Goal: Navigation & Orientation: Find specific page/section

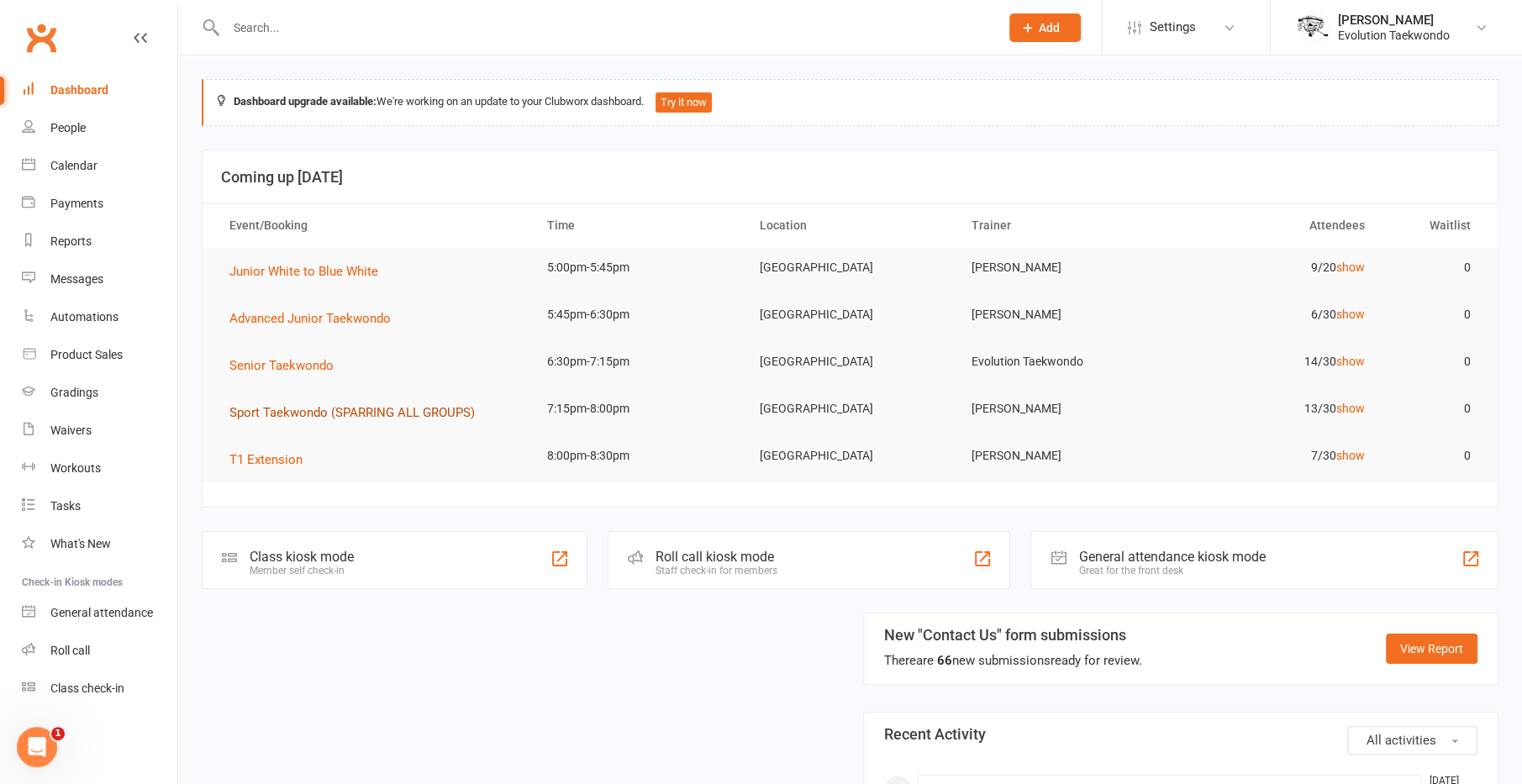
click at [316, 415] on span "Sport Taekwondo (SPARRING ALL GROUPS)" at bounding box center [351, 413] width 245 height 15
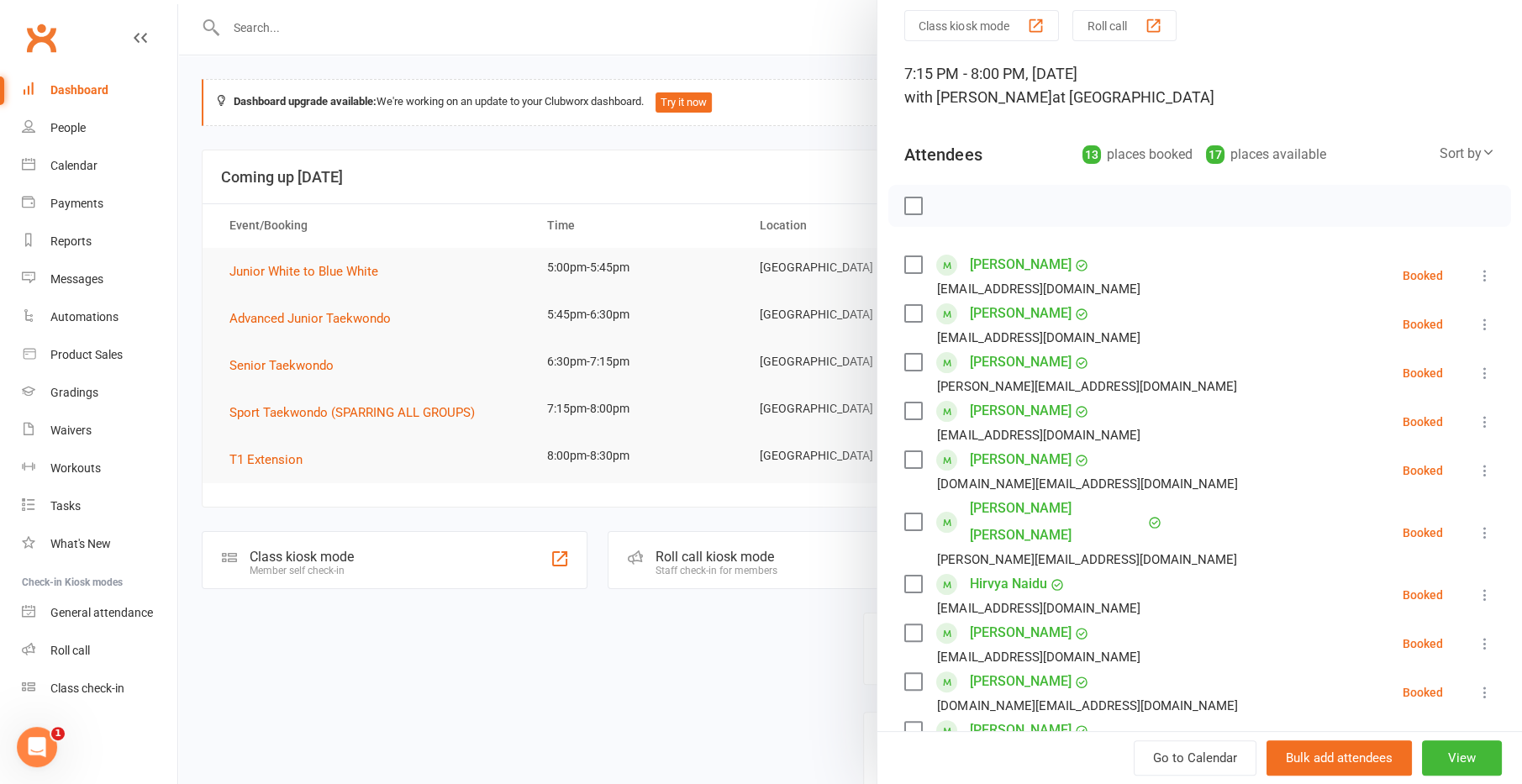
scroll to position [61, 0]
click at [1440, 165] on div "Sort by Last name First name Booking created" at bounding box center [1467, 155] width 56 height 23
click at [1439, 160] on div "Sort by" at bounding box center [1467, 154] width 56 height 22
click at [1190, 217] on div at bounding box center [1199, 207] width 622 height 42
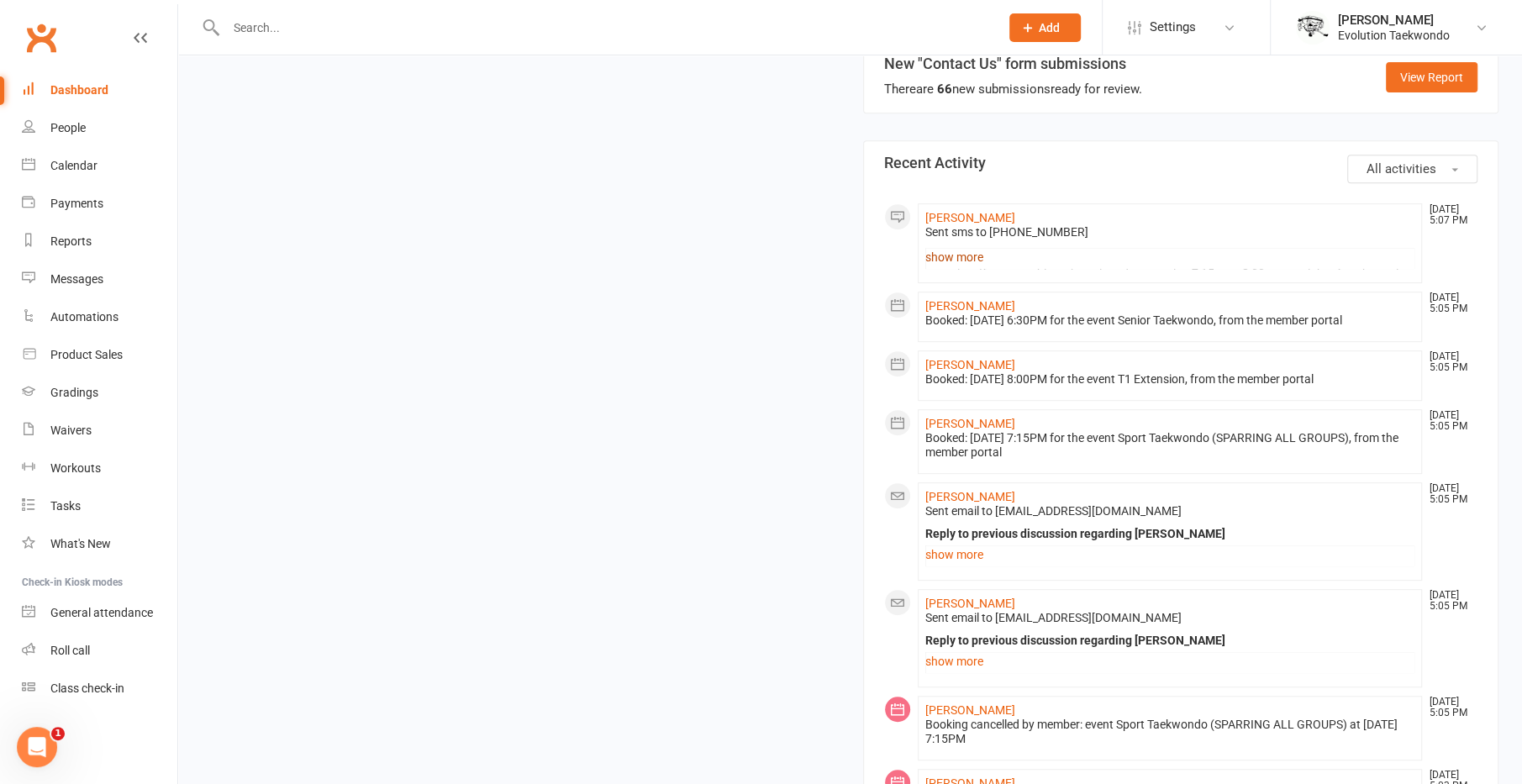
click at [934, 246] on link "show more" at bounding box center [1170, 257] width 490 height 23
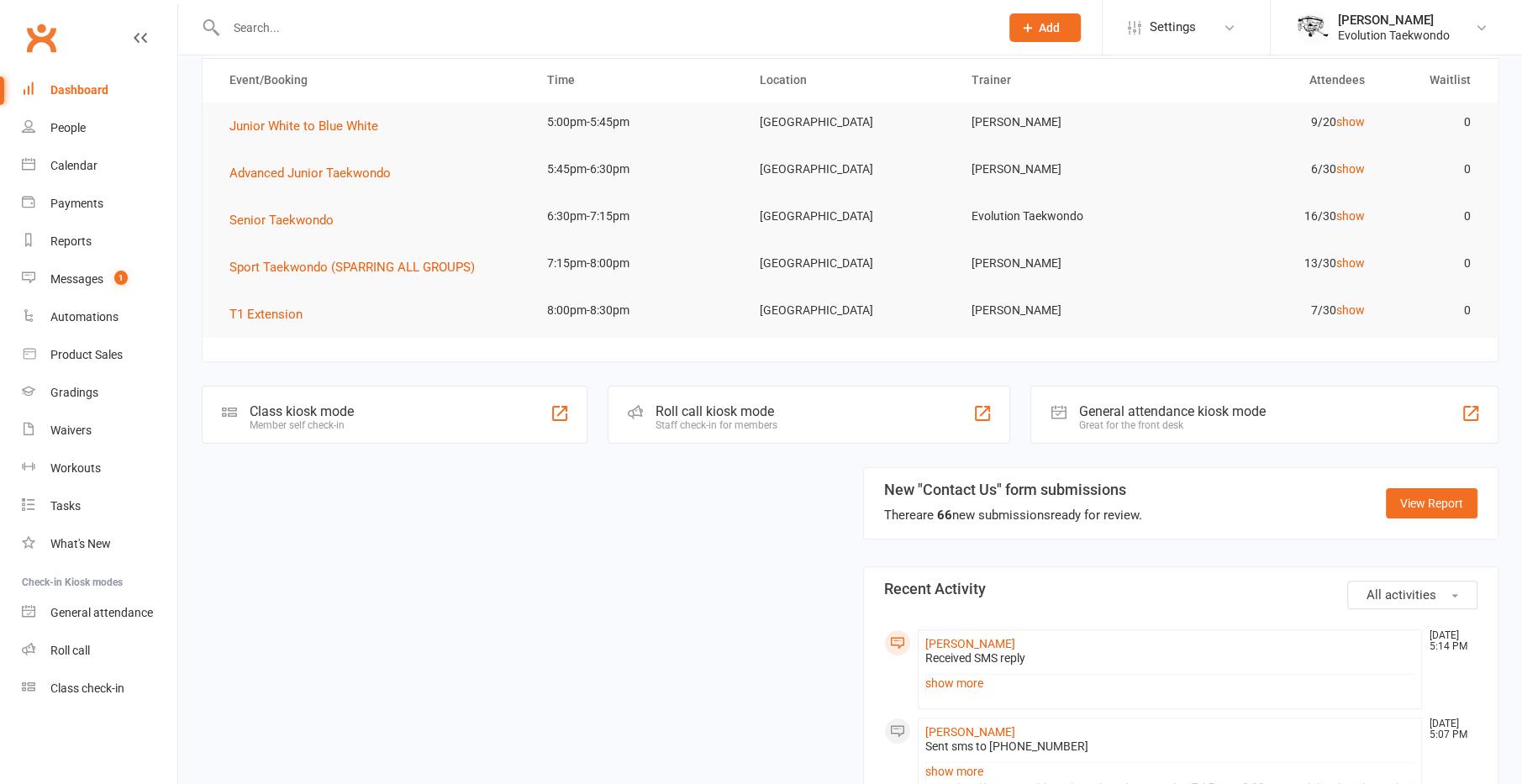
scroll to position [147, 0]
click at [955, 665] on li "Georgette Quimno Oct 14, 5:14 PM Received SMS reply We will try on Thursday. Bu…" at bounding box center [1170, 667] width 505 height 80
click at [963, 676] on link "show more" at bounding box center [1170, 681] width 490 height 23
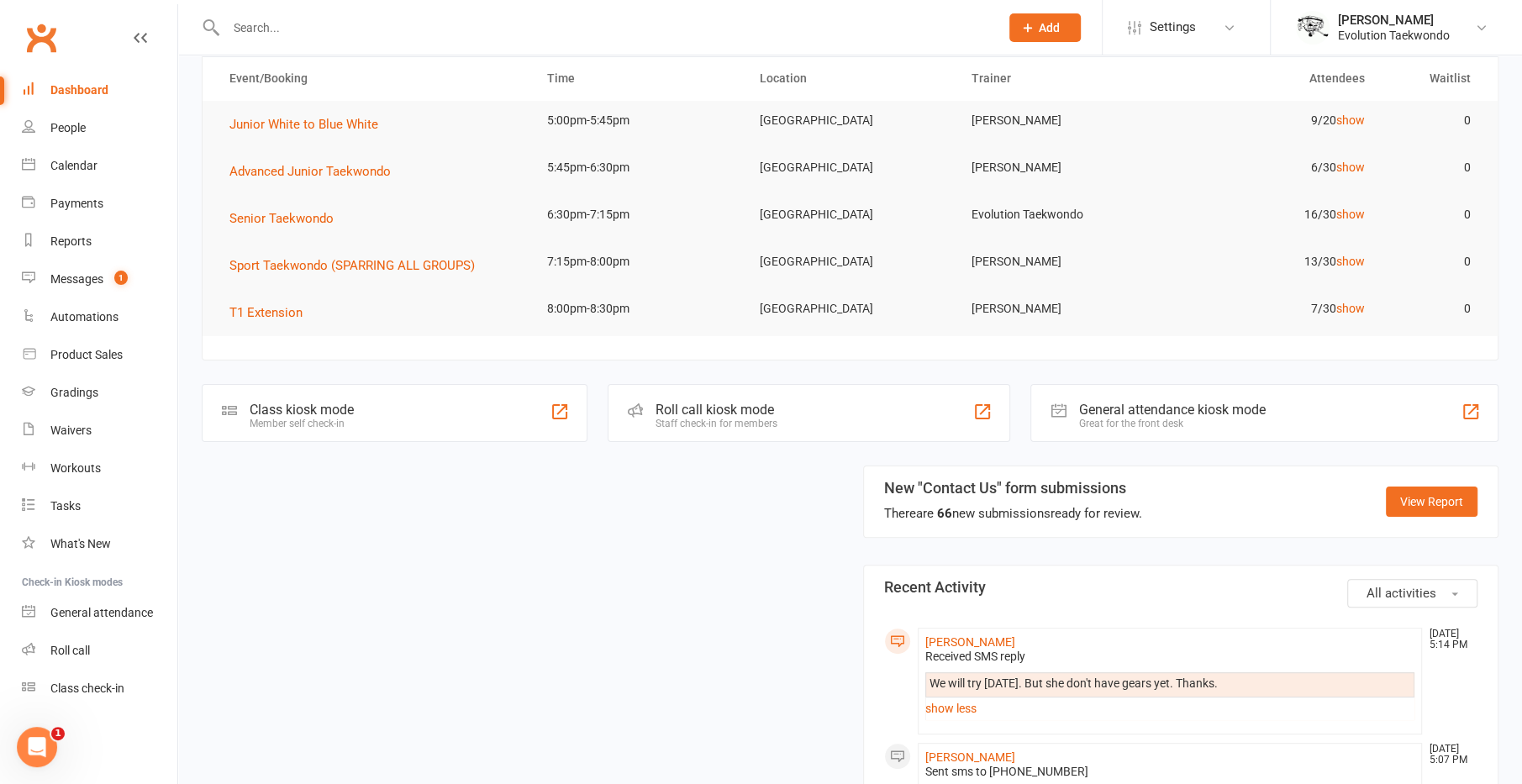
drag, startPoint x: 1260, startPoint y: 674, endPoint x: 927, endPoint y: 670, distance: 333.0
click at [927, 672] on div "We will try on Thursday. But she don't have gears yet. Thanks. show less" at bounding box center [1170, 696] width 490 height 48
copy div "We will try on Thursday. But she don't have gears yet. Thanks."
click at [349, 23] on input "text" at bounding box center [604, 28] width 767 height 23
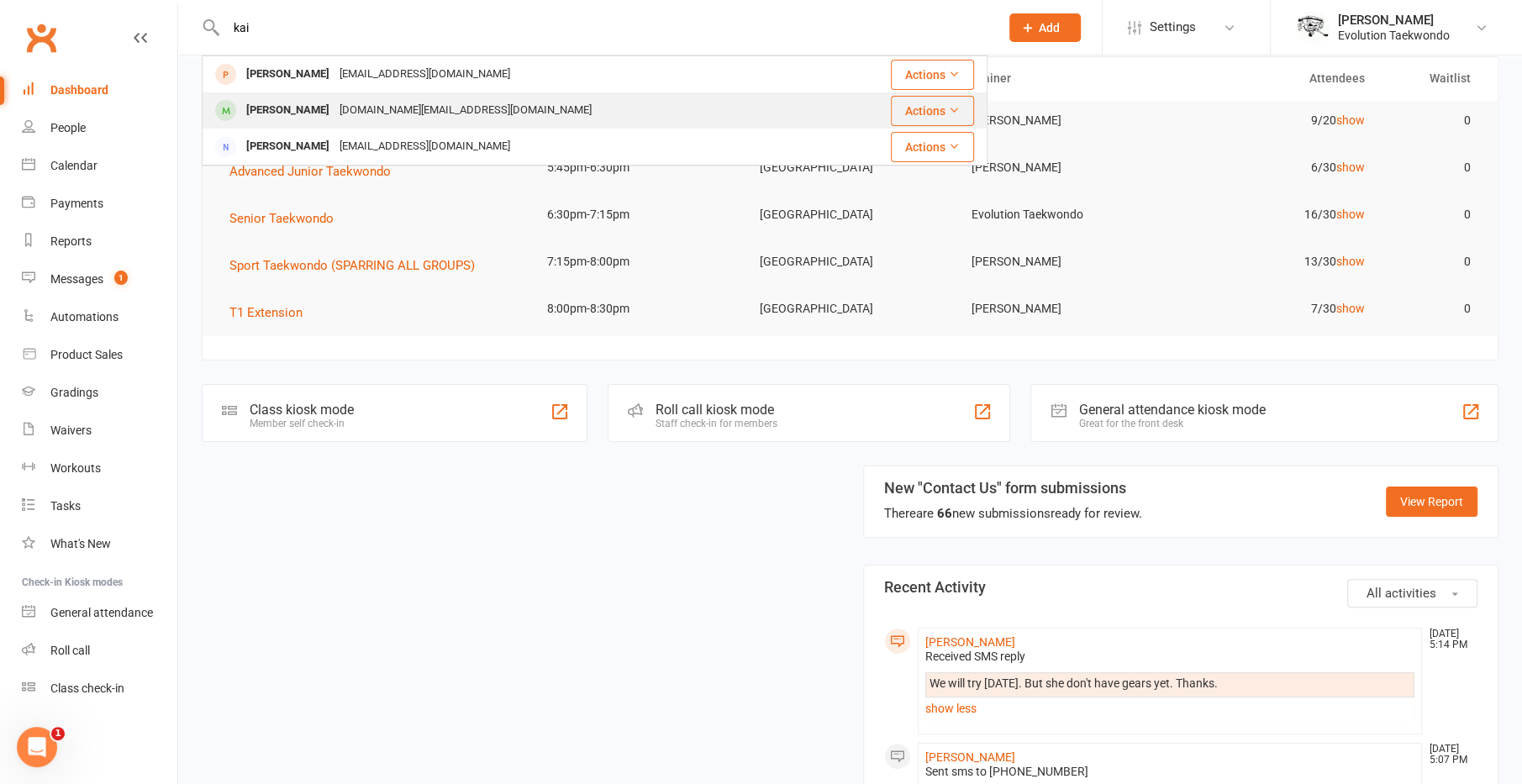
type input "kai"
click at [298, 100] on div "Kai Sok-kloth" at bounding box center [288, 110] width 93 height 24
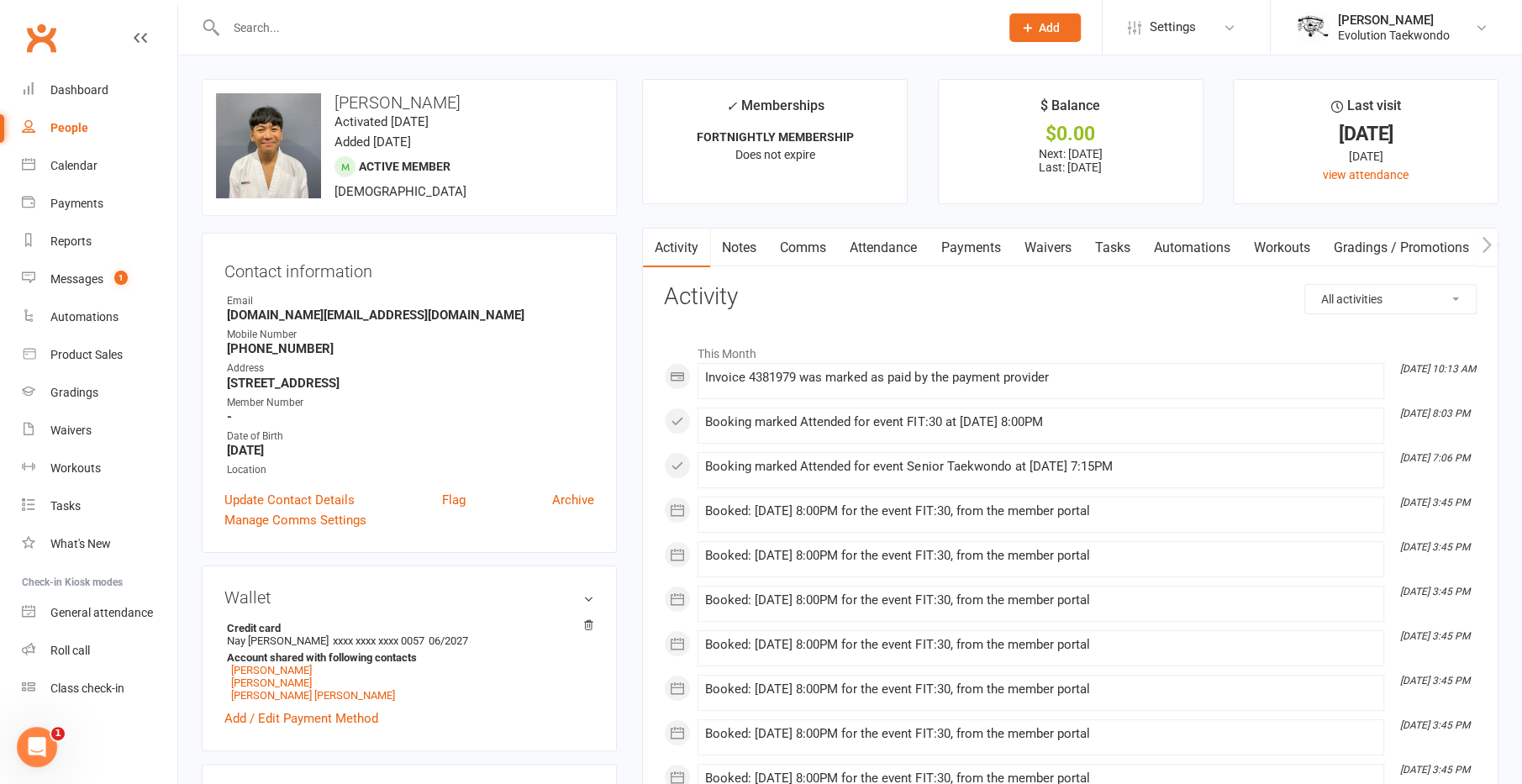
click at [25, 37] on link "Clubworx" at bounding box center [41, 38] width 42 height 42
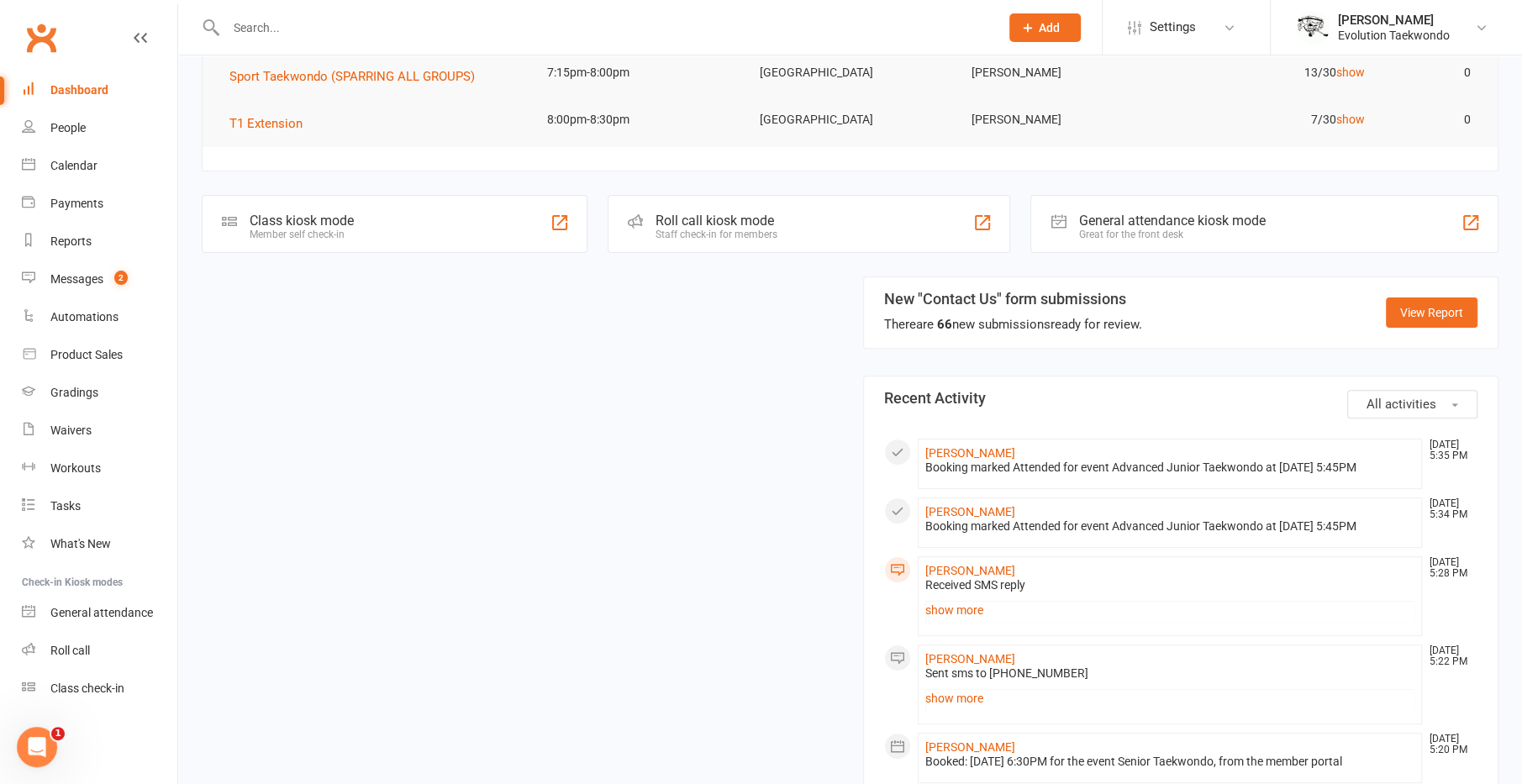
scroll to position [337, 0]
click at [946, 602] on link "show more" at bounding box center [1170, 609] width 490 height 23
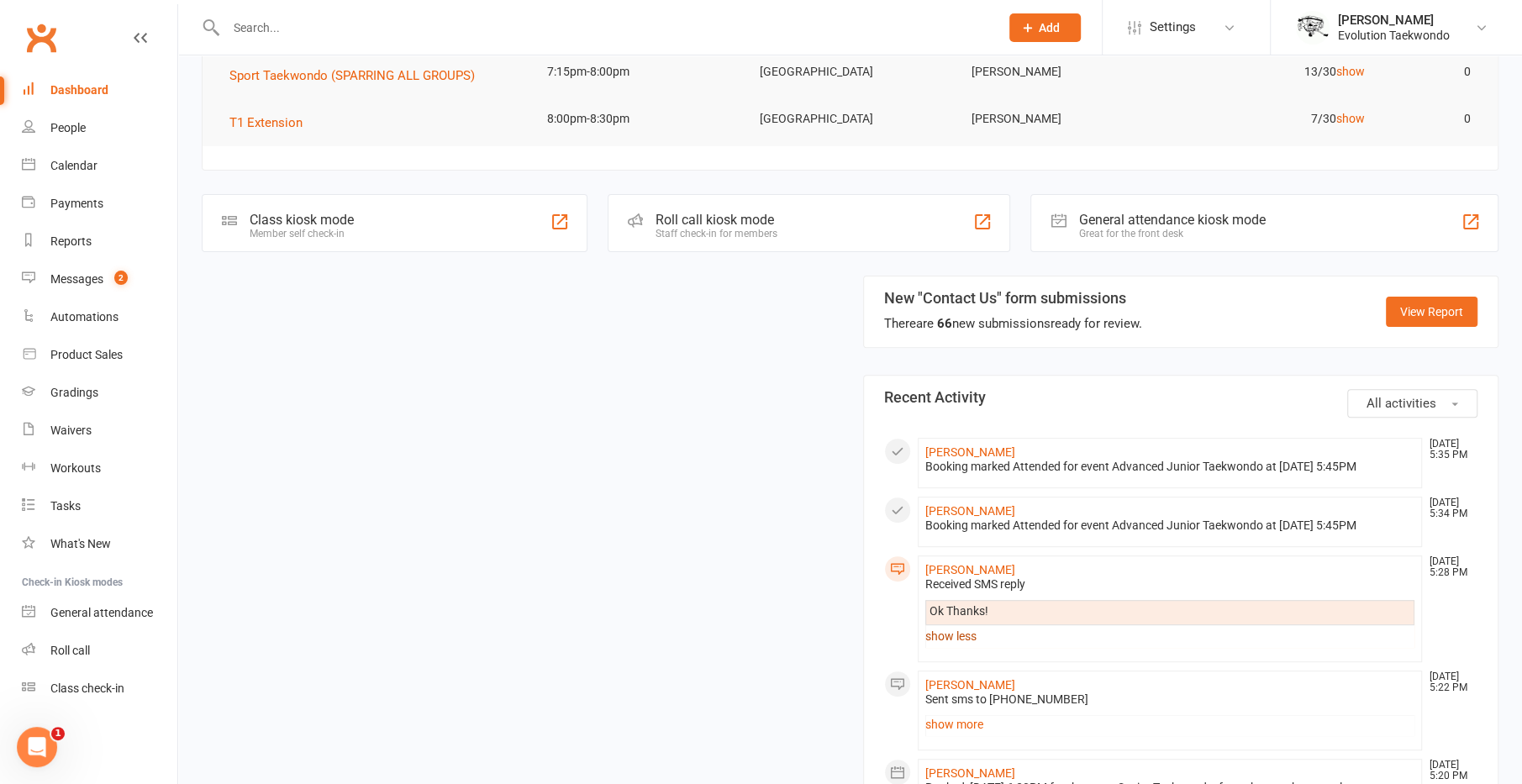
click at [964, 628] on link "show less" at bounding box center [1170, 636] width 490 height 23
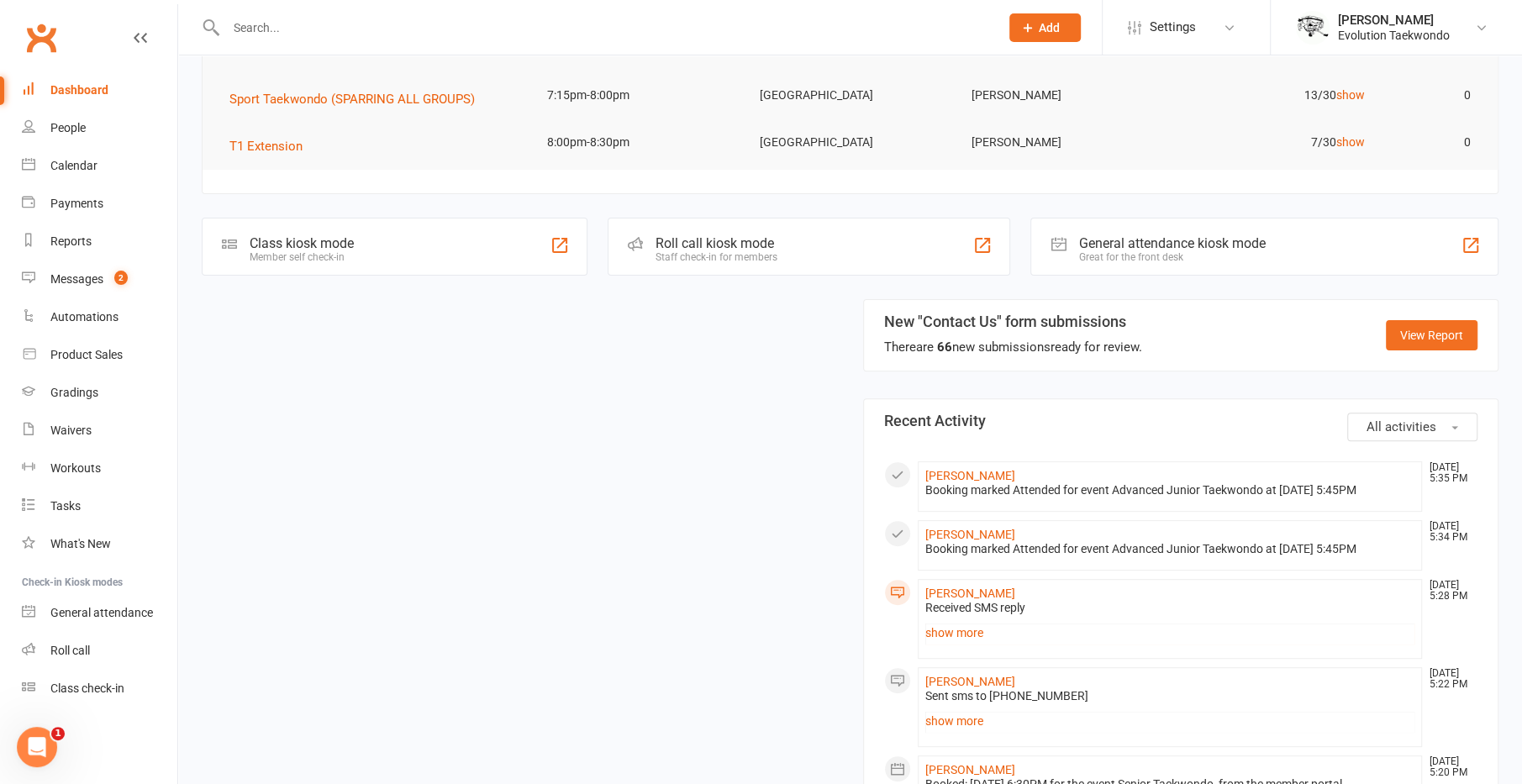
scroll to position [0, 0]
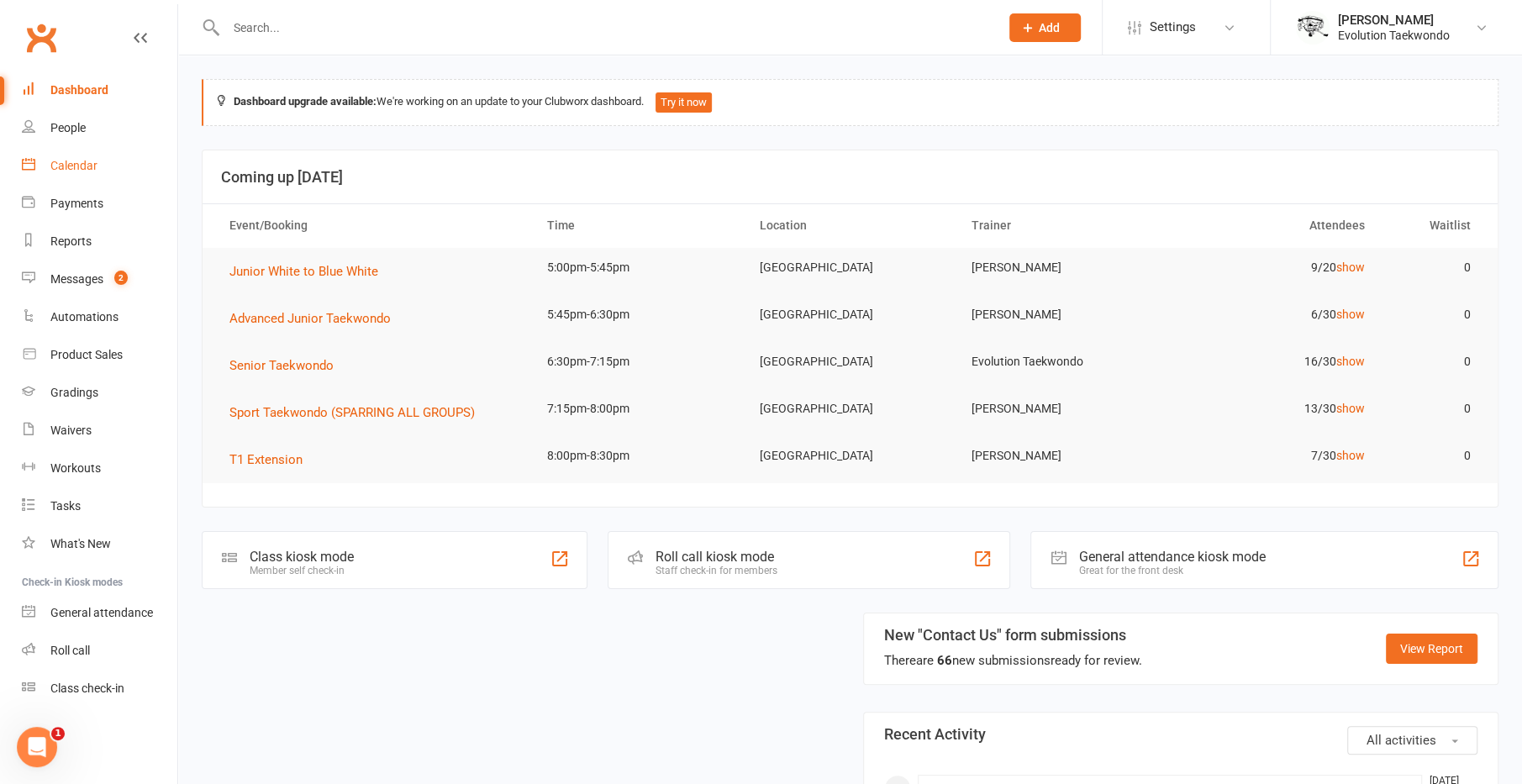
click at [86, 170] on div "Calendar" at bounding box center [73, 165] width 47 height 13
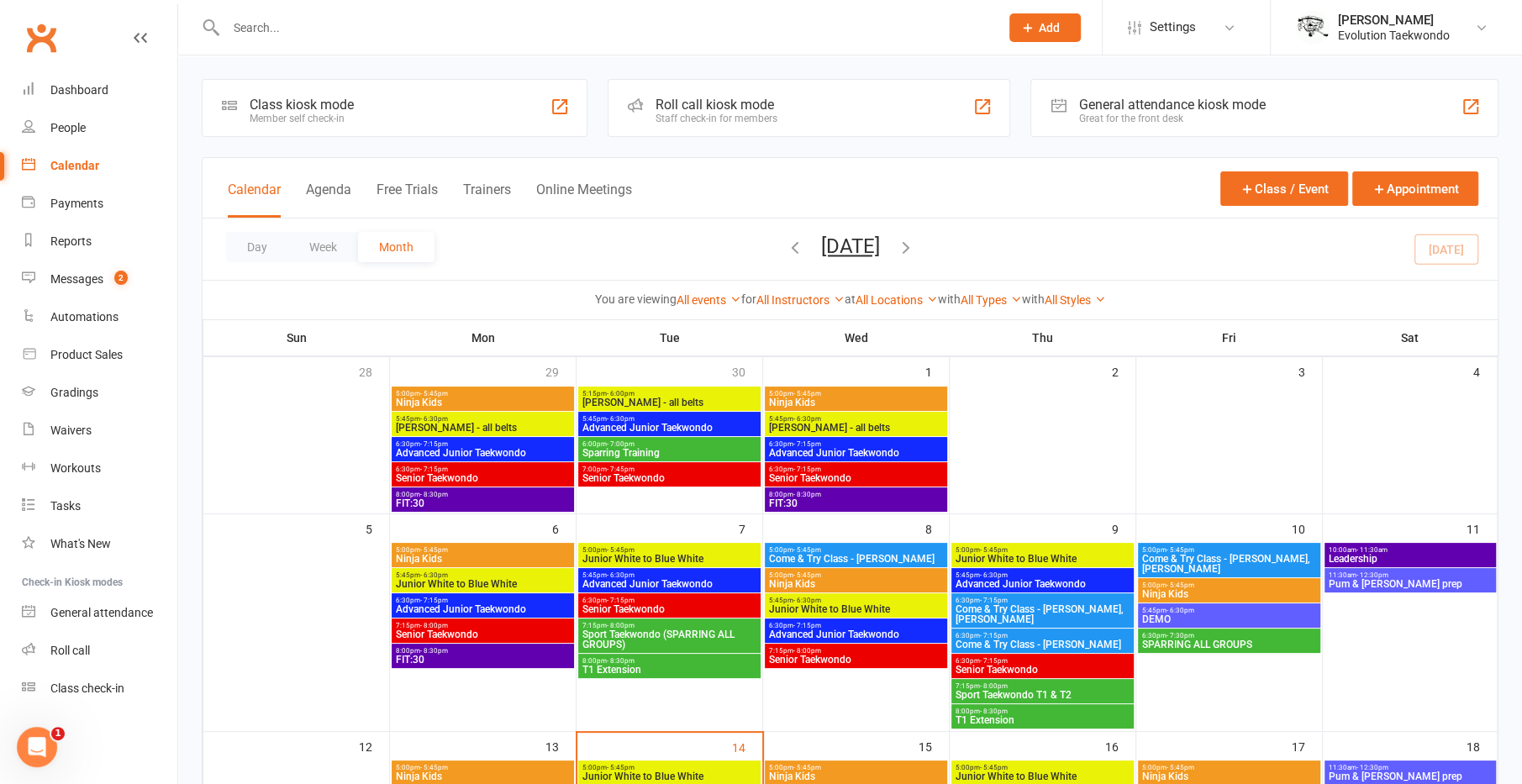
scroll to position [168, 0]
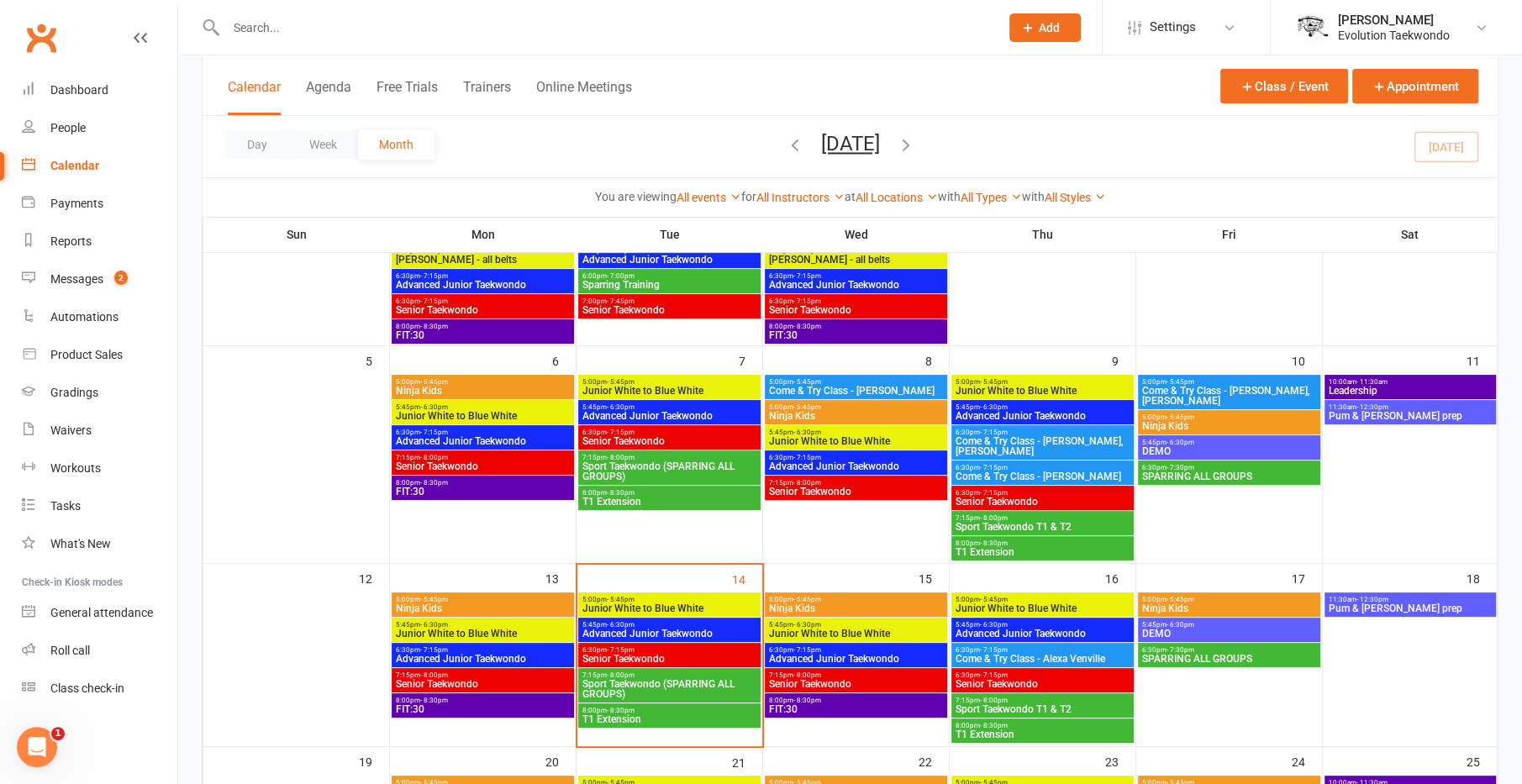
click at [670, 390] on span "Junior White to Blue White" at bounding box center [669, 391] width 176 height 10
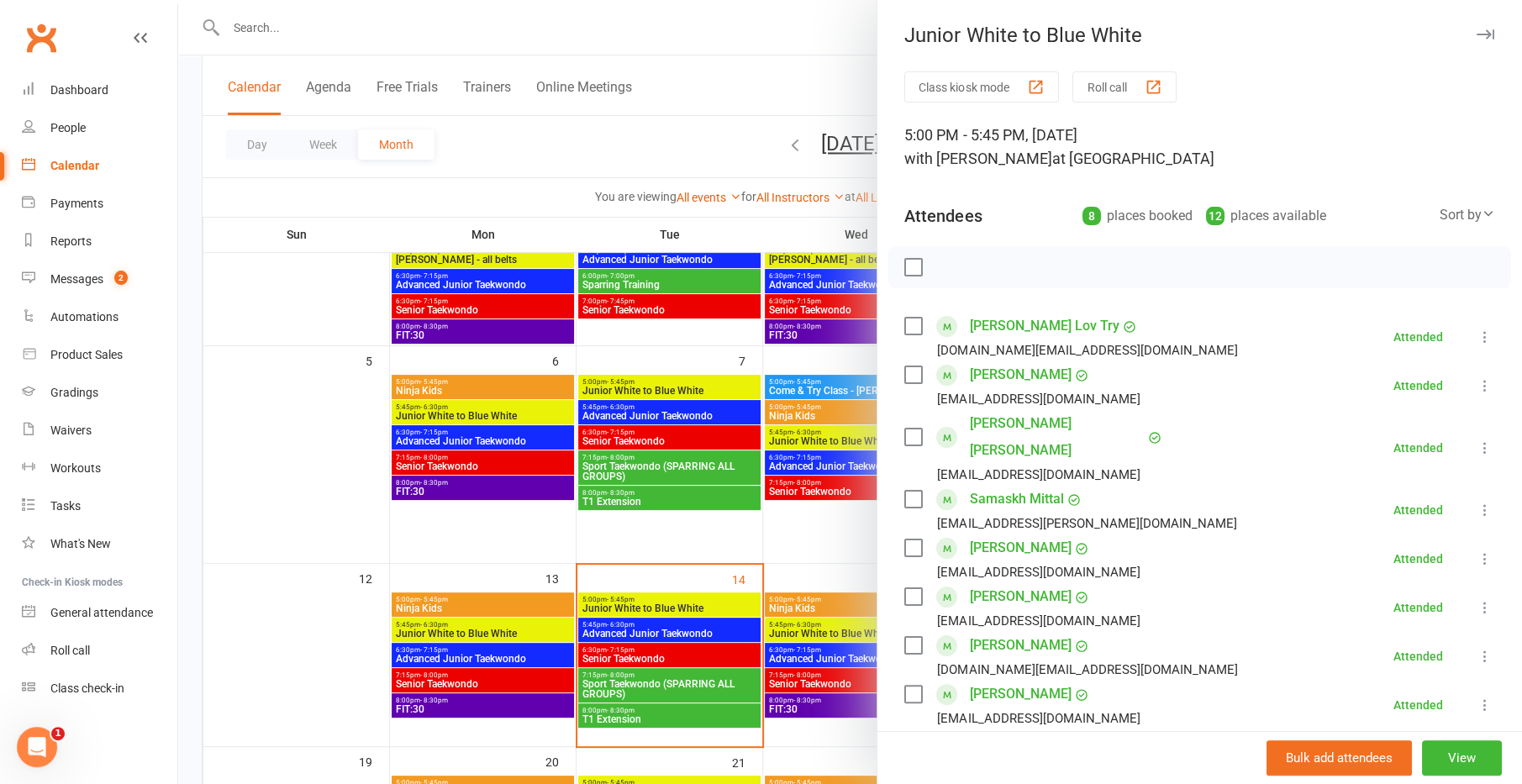
click at [601, 421] on div at bounding box center [850, 392] width 1344 height 784
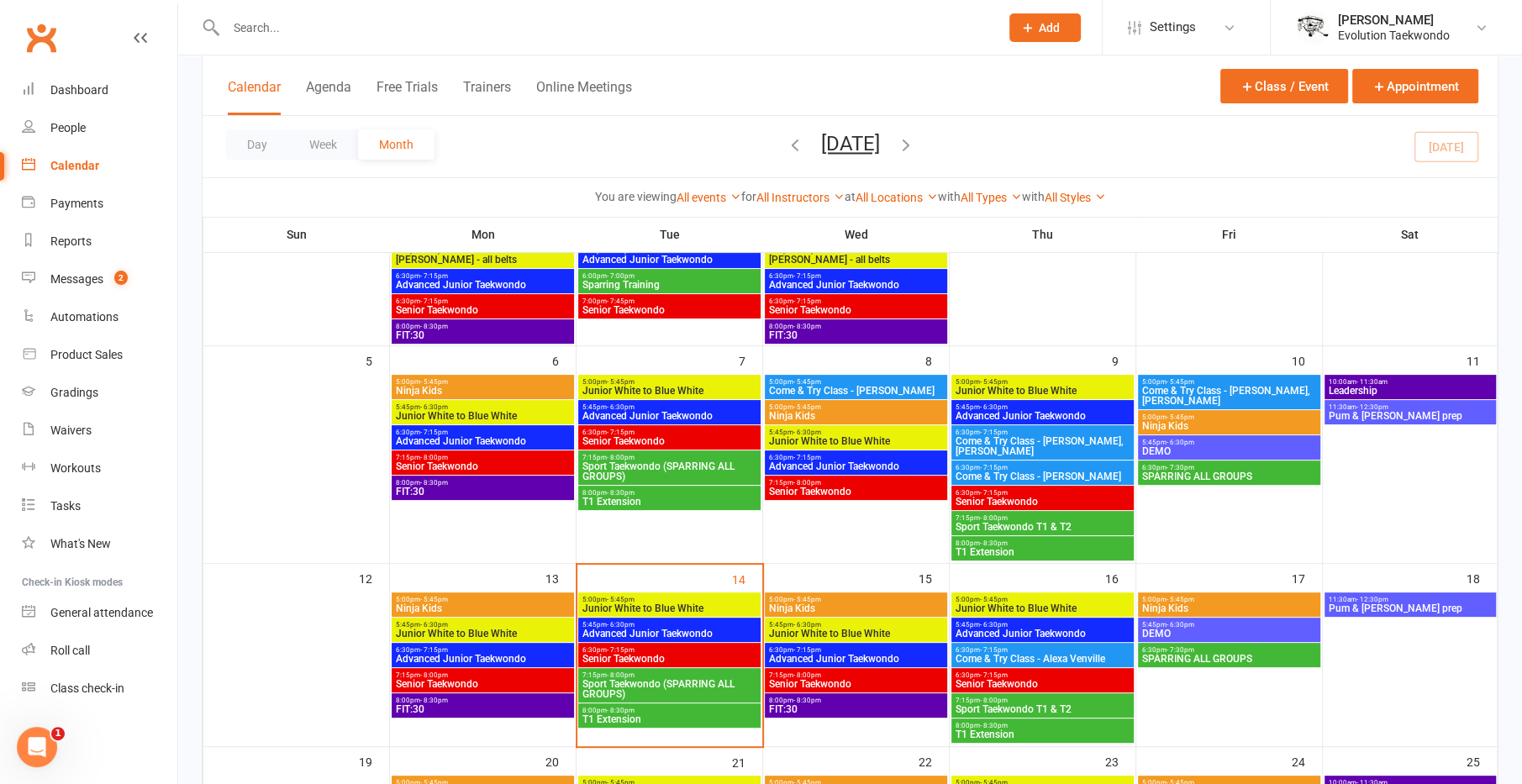
click at [590, 612] on span "Junior White to Blue White" at bounding box center [669, 608] width 176 height 10
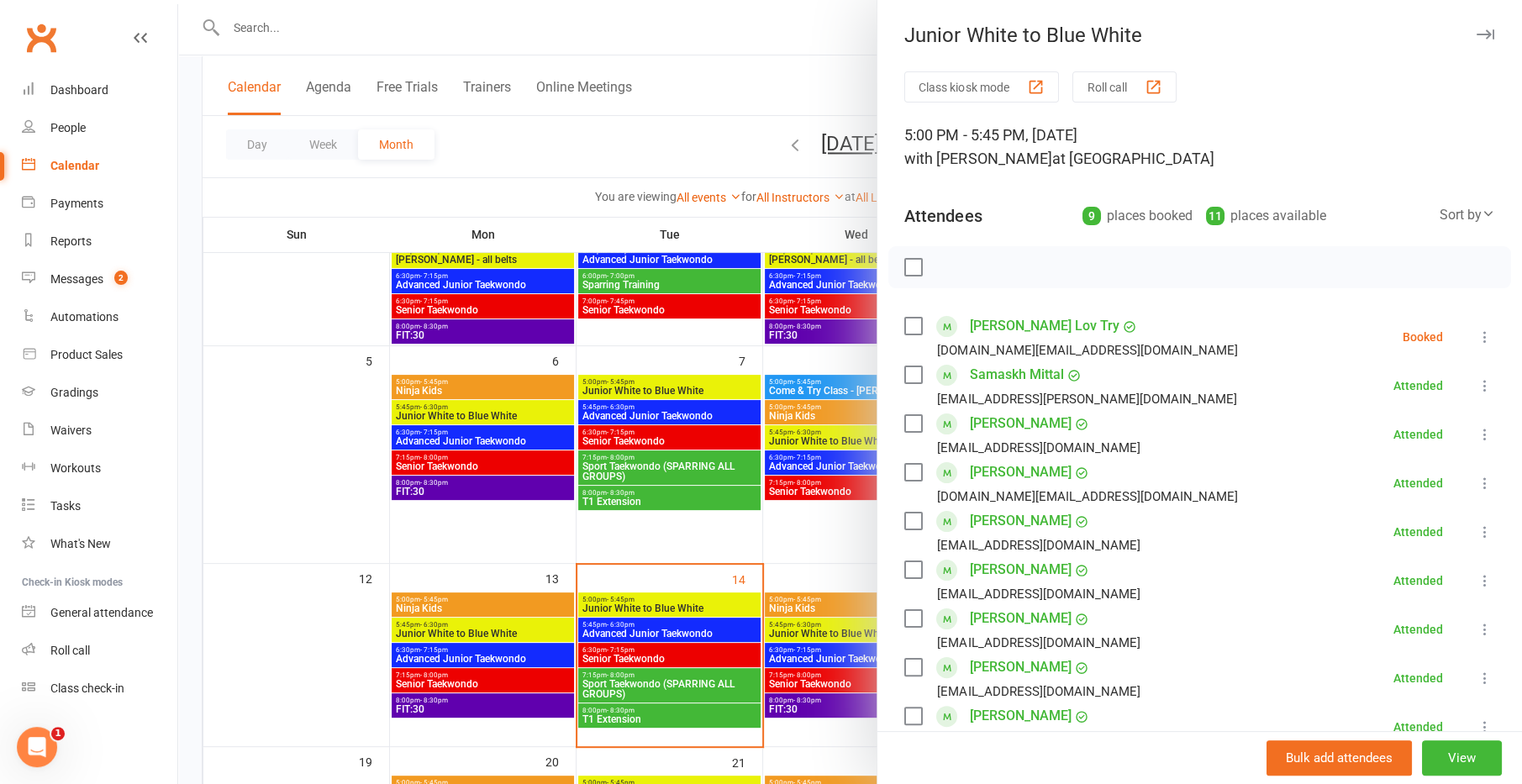
click at [906, 326] on label at bounding box center [912, 325] width 16 height 16
click at [982, 266] on icon "button" at bounding box center [985, 266] width 18 height 18
click at [645, 388] on div at bounding box center [850, 392] width 1344 height 784
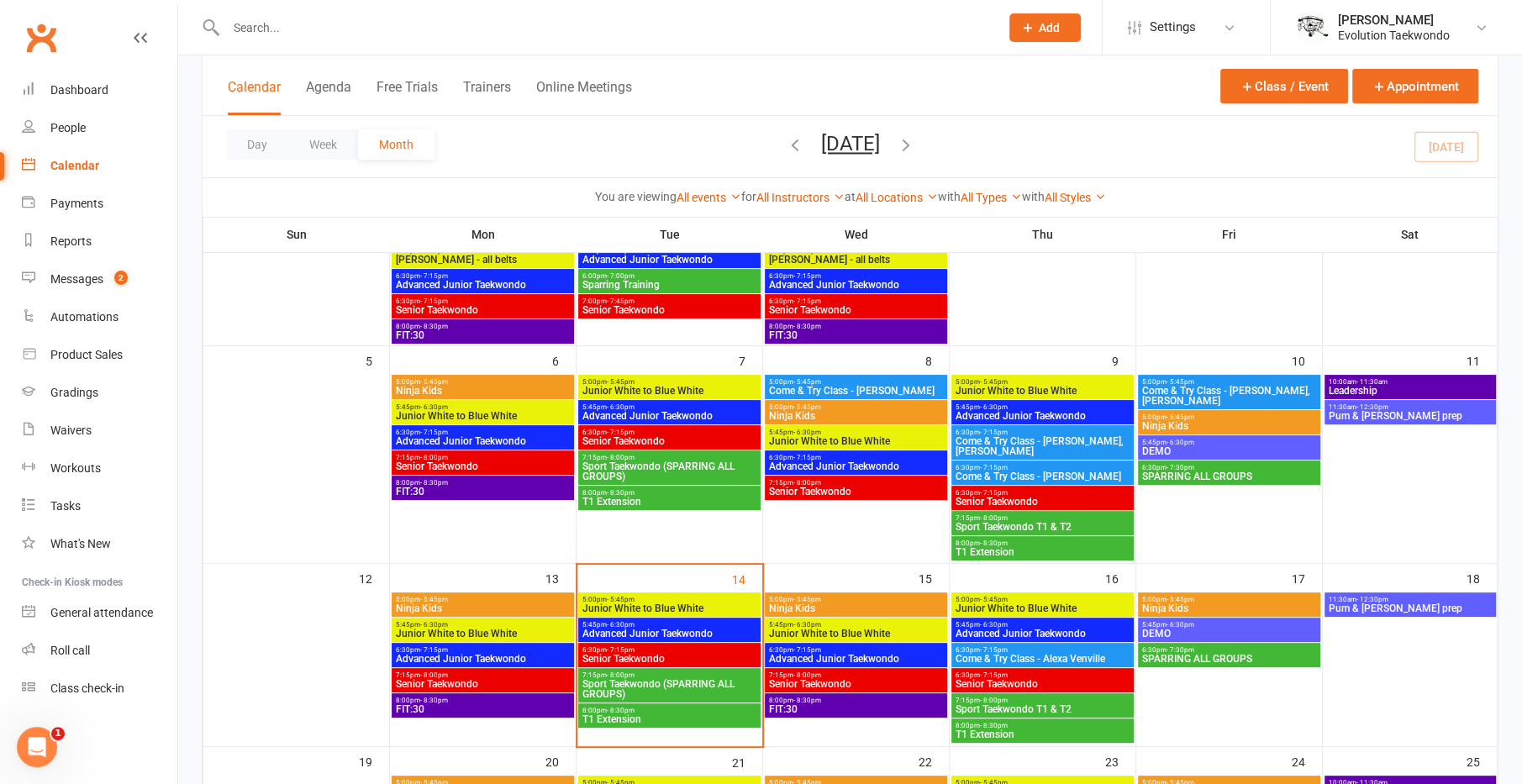
click at [619, 607] on span "Junior White to Blue White" at bounding box center [669, 608] width 176 height 10
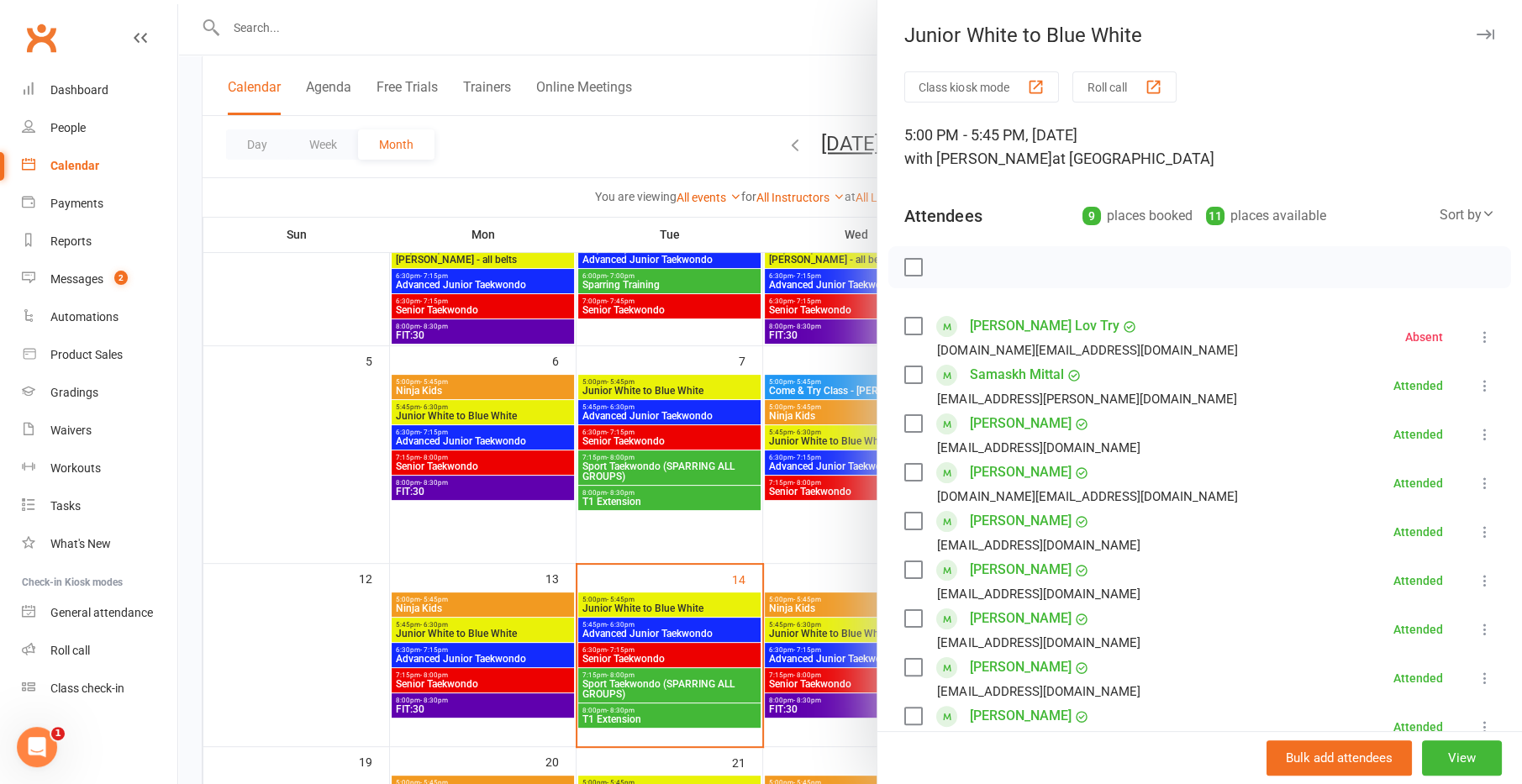
click at [619, 607] on div at bounding box center [850, 392] width 1344 height 784
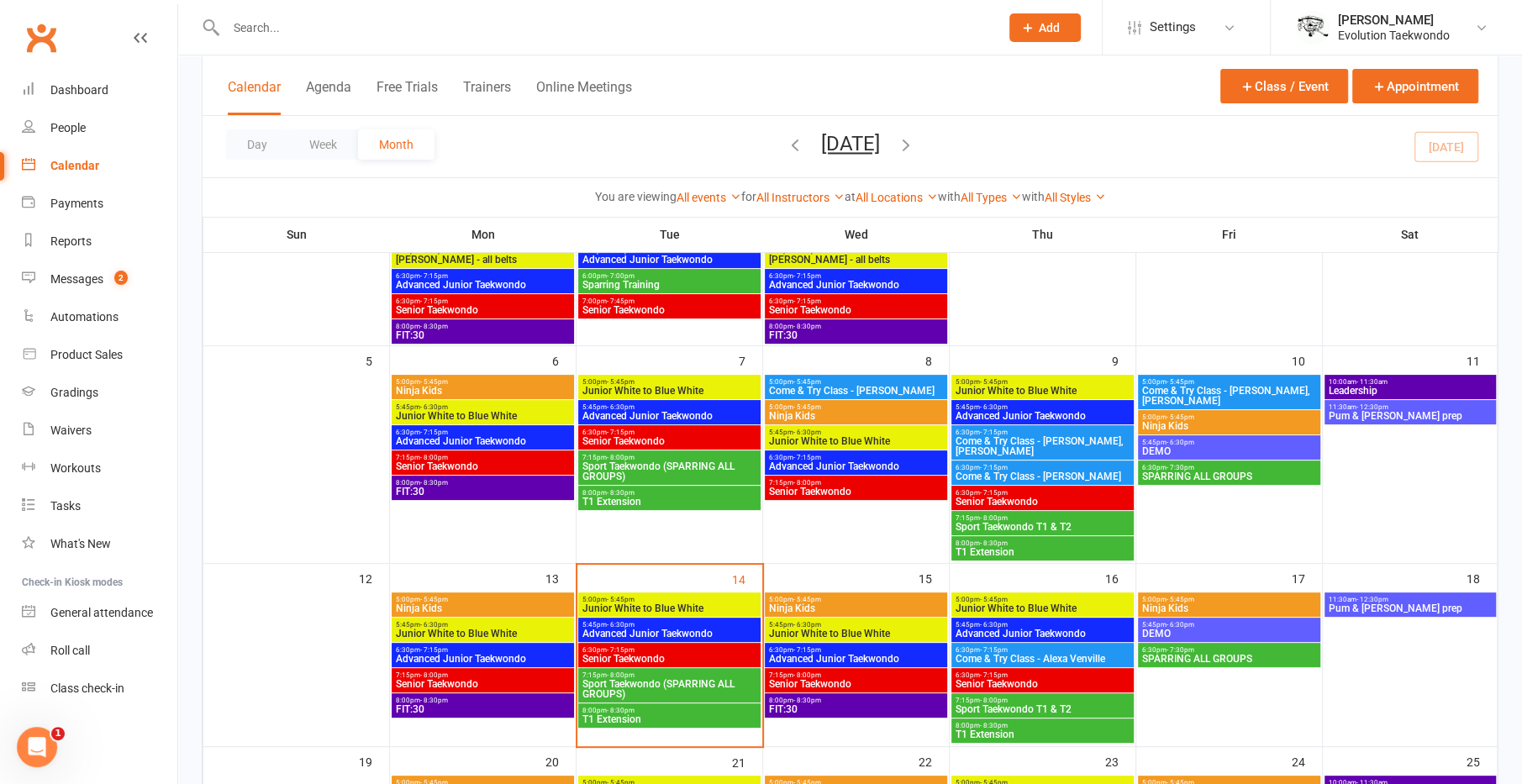
click at [624, 411] on span "Advanced Junior Taekwondo" at bounding box center [669, 416] width 176 height 10
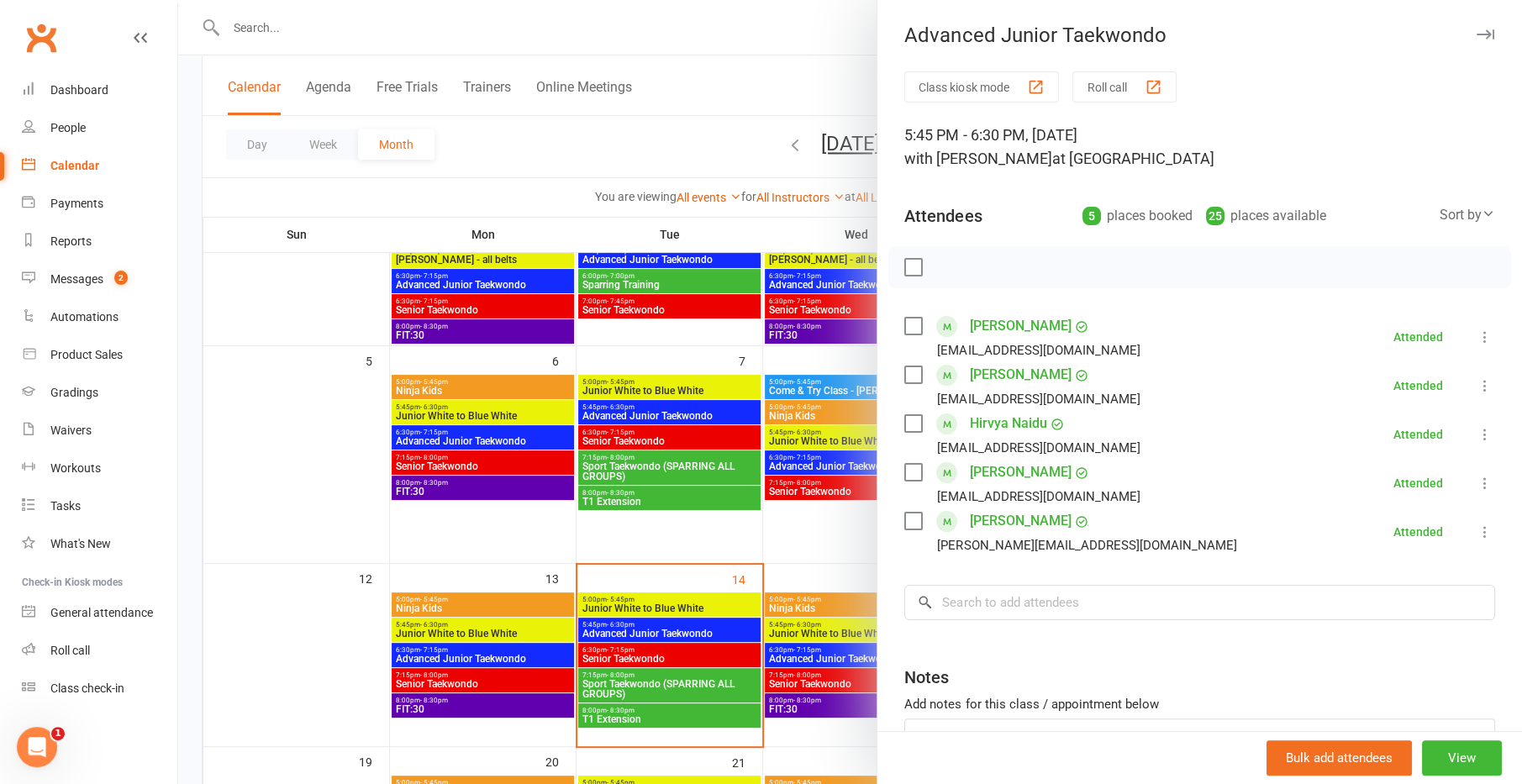
click at [624, 410] on div at bounding box center [850, 392] width 1344 height 784
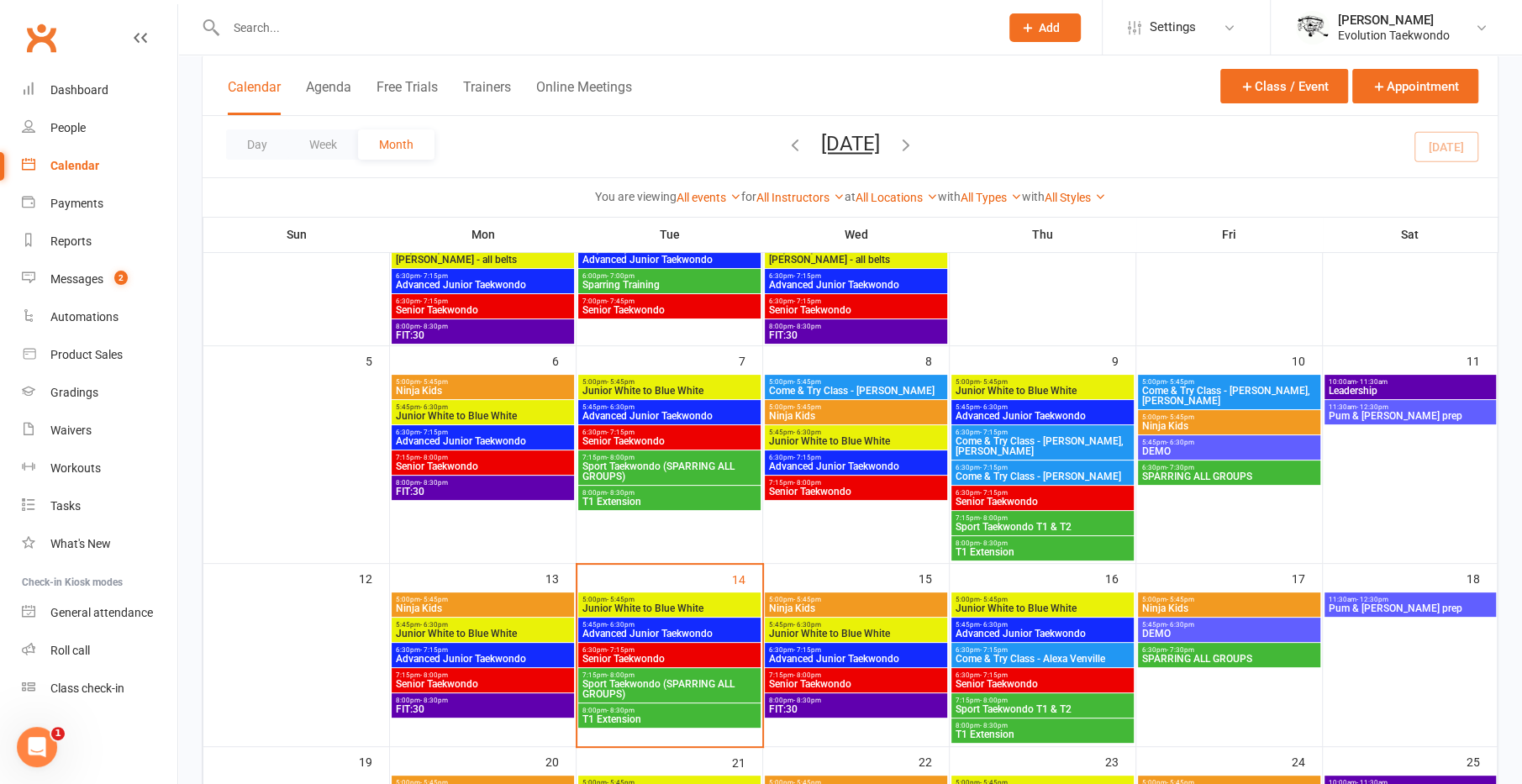
click at [605, 436] on span "Senior Taekwondo" at bounding box center [669, 441] width 176 height 10
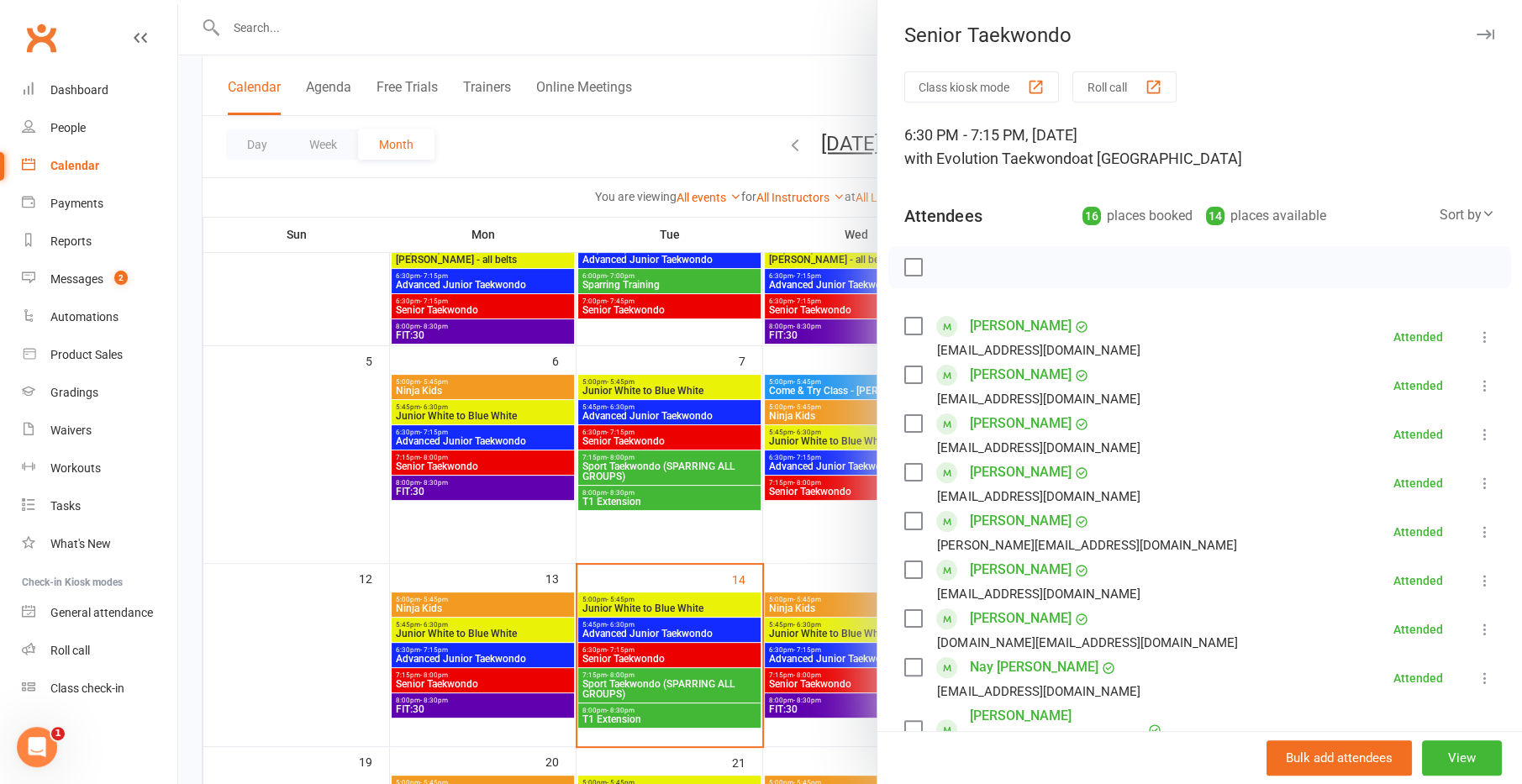
click at [605, 434] on div at bounding box center [850, 392] width 1344 height 784
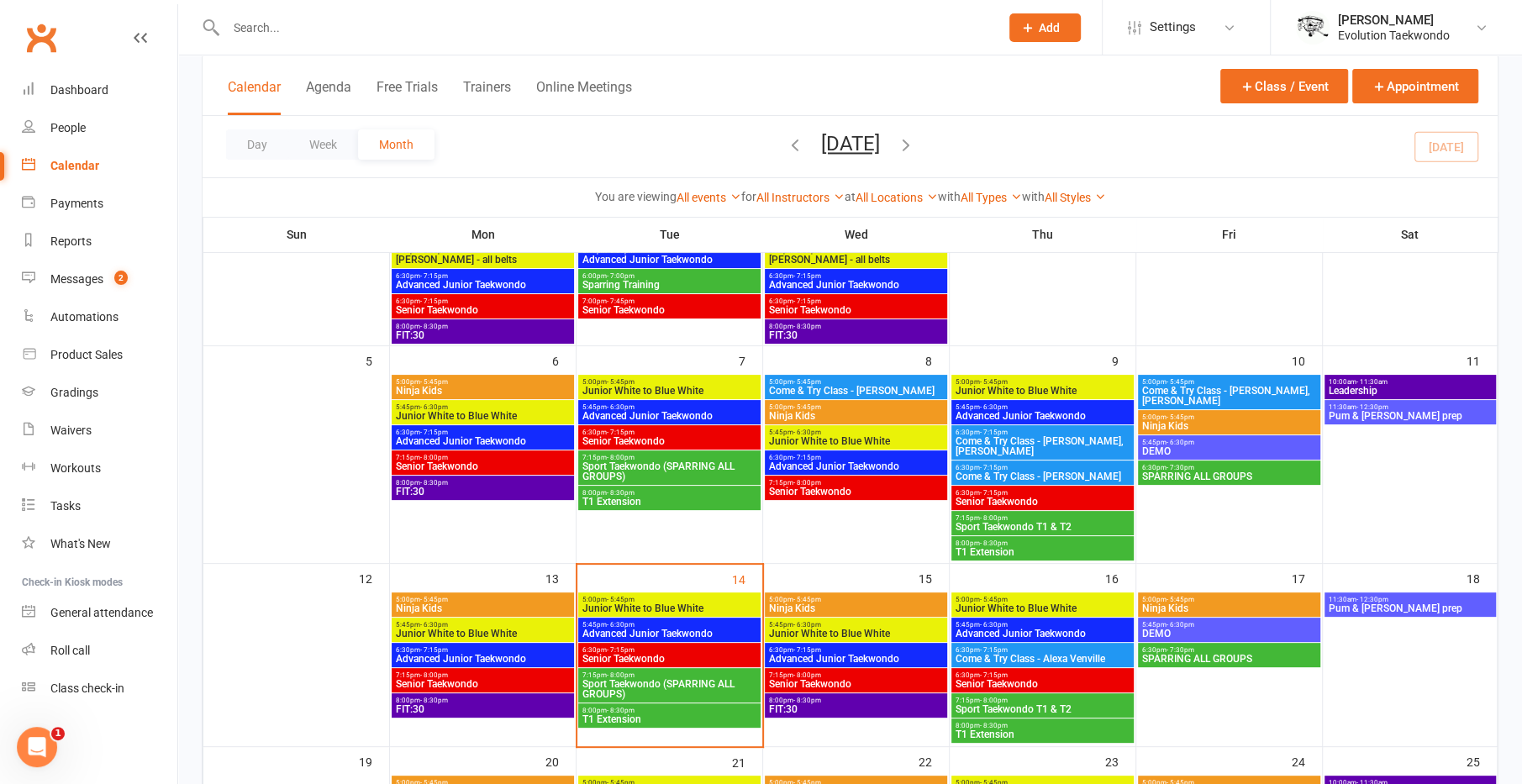
click at [588, 468] on span "Sport Taekwondo (SPARRING ALL GROUPS)" at bounding box center [669, 471] width 176 height 20
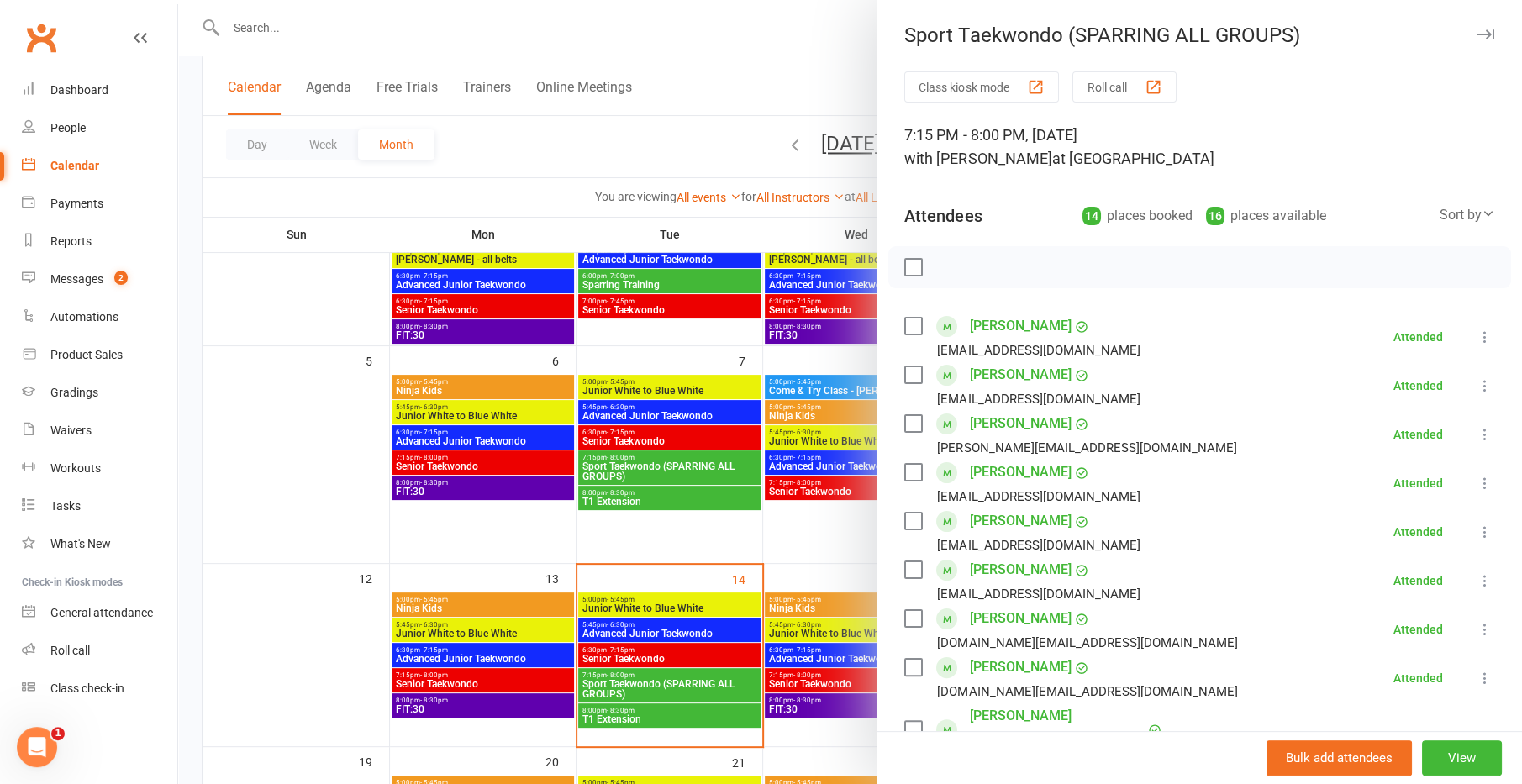
click at [588, 468] on div at bounding box center [850, 392] width 1344 height 784
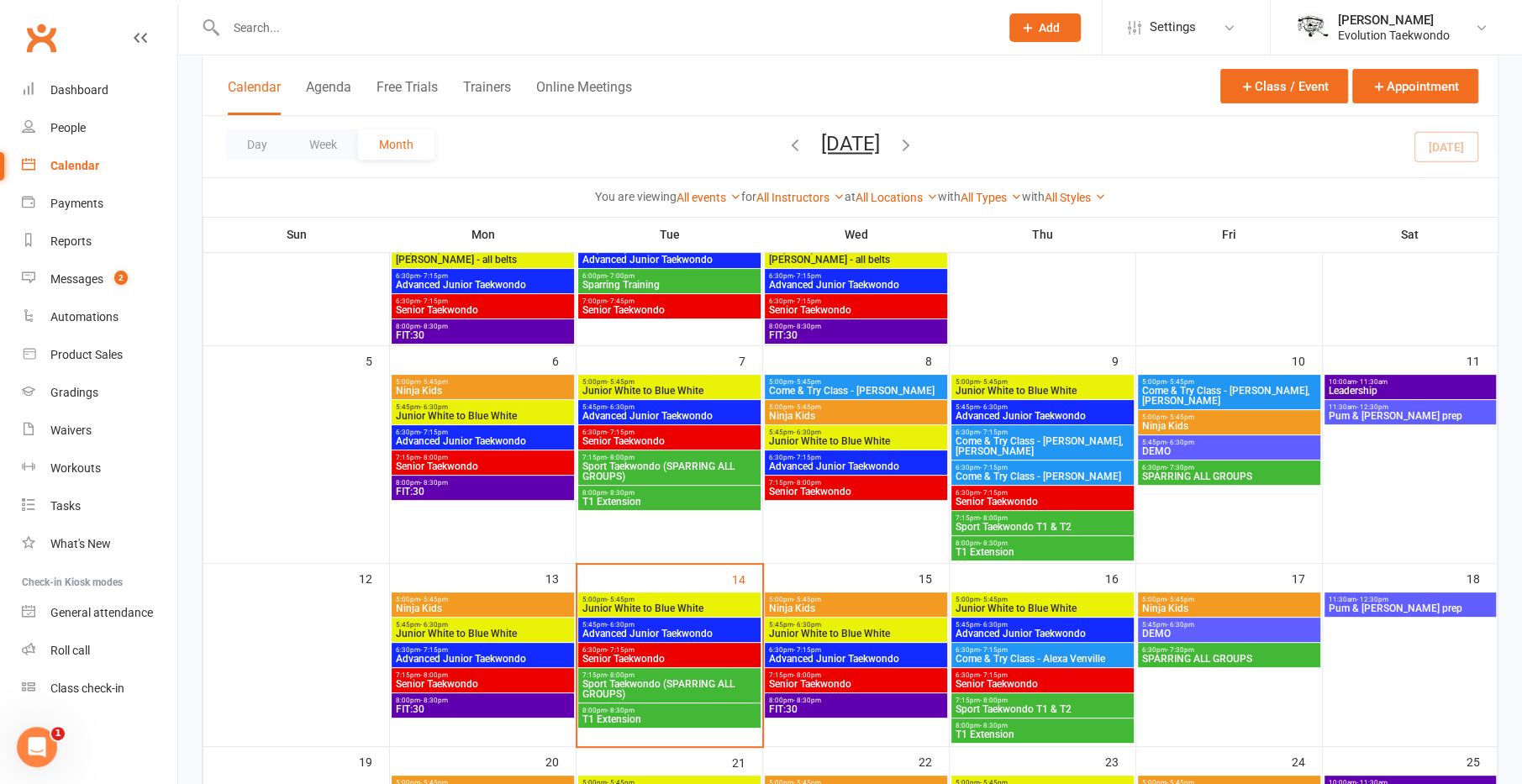
click at [589, 684] on span "Sport Taekwondo (SPARRING ALL GROUPS)" at bounding box center [669, 689] width 176 height 20
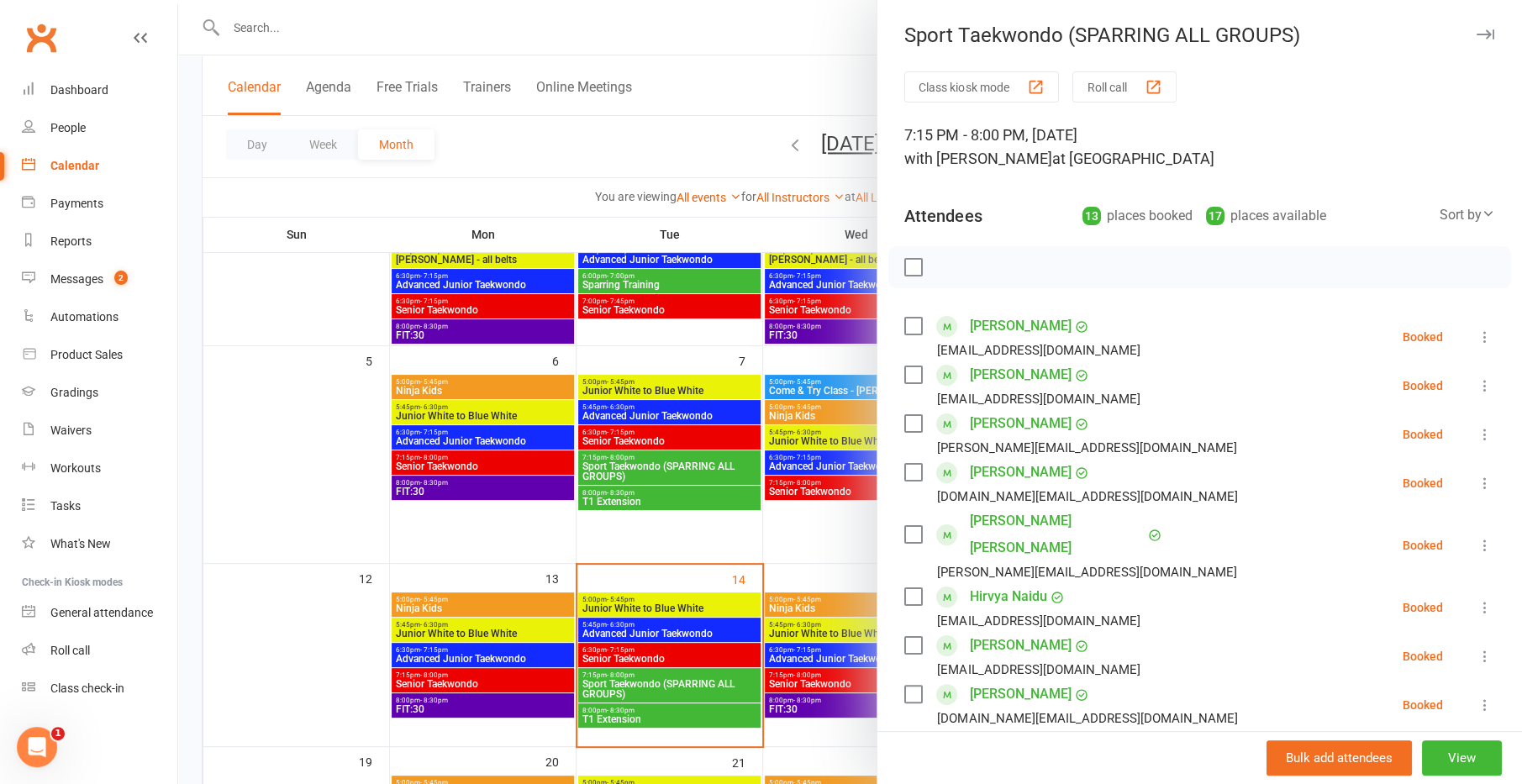
click at [589, 684] on div at bounding box center [850, 392] width 1344 height 784
